Goal: Task Accomplishment & Management: Use online tool/utility

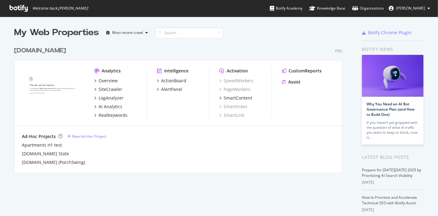
scroll to position [210, 427]
click at [94, 90] on div "SiteCrawler" at bounding box center [108, 89] width 28 height 6
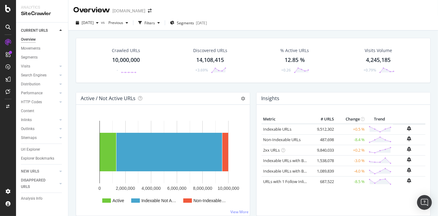
drag, startPoint x: 109, startPoint y: 100, endPoint x: 86, endPoint y: 99, distance: 23.1
click at [86, 99] on h4 "Active / Not Active URLs" at bounding box center [108, 98] width 55 height 8
click at [87, 99] on h4 "Active / Not Active URLs" at bounding box center [108, 98] width 55 height 8
click at [88, 99] on h4 "Active / Not Active URLs" at bounding box center [108, 98] width 55 height 8
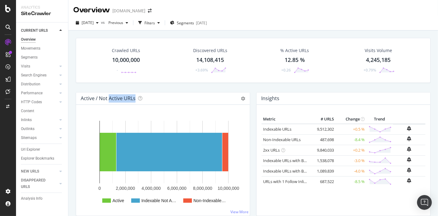
click at [88, 99] on h4 "Active / Not Active URLs" at bounding box center [108, 98] width 55 height 8
click at [35, 150] on div "Url Explorer" at bounding box center [30, 149] width 19 height 6
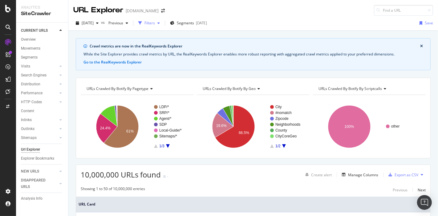
click at [155, 24] on div "Filters" at bounding box center [149, 22] width 10 height 5
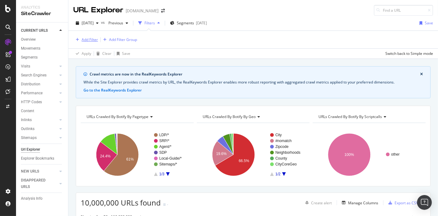
click at [92, 42] on div "Add Filter" at bounding box center [85, 39] width 25 height 7
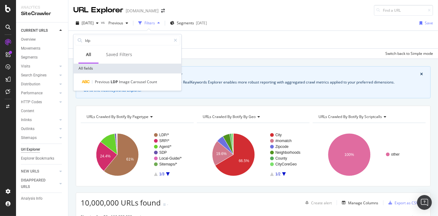
type input "ldp"
